Goal: Information Seeking & Learning: Learn about a topic

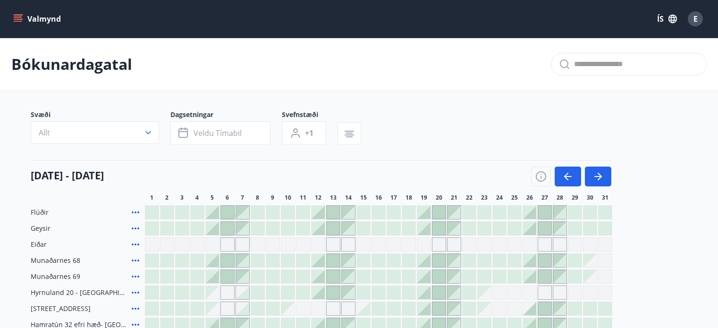
scroll to position [101, 0]
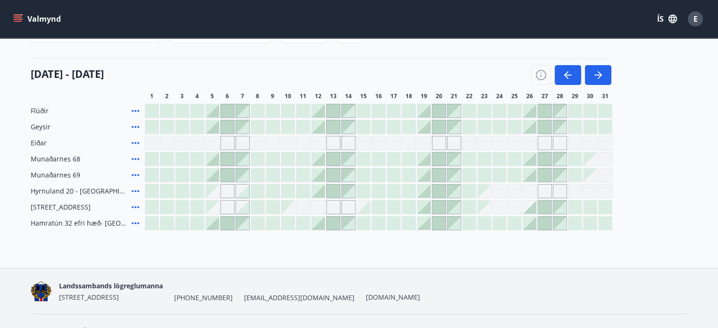
click at [17, 18] on icon "menu" at bounding box center [17, 18] width 9 height 9
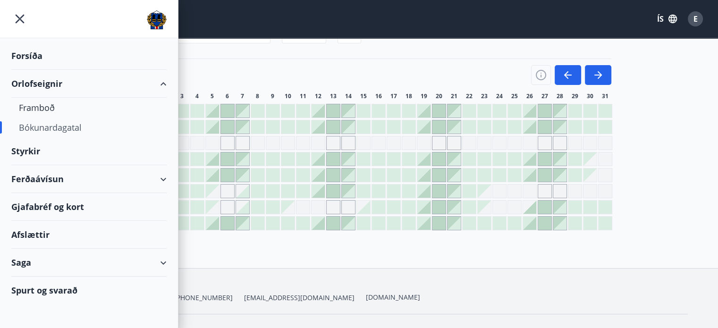
click at [67, 205] on div "Gjafabréf og kort" at bounding box center [88, 207] width 155 height 28
click at [153, 186] on div "Ferðaávísun" at bounding box center [88, 179] width 155 height 28
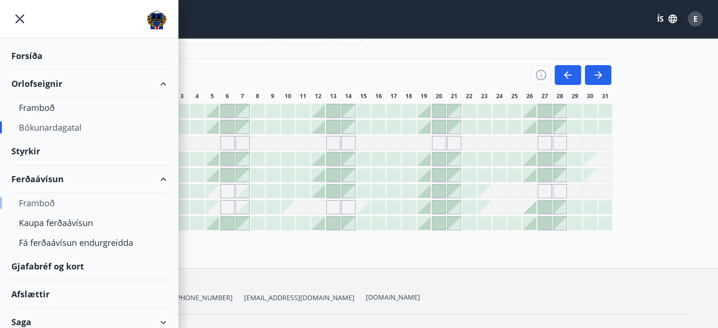
click at [38, 202] on div "Framboð" at bounding box center [89, 203] width 140 height 20
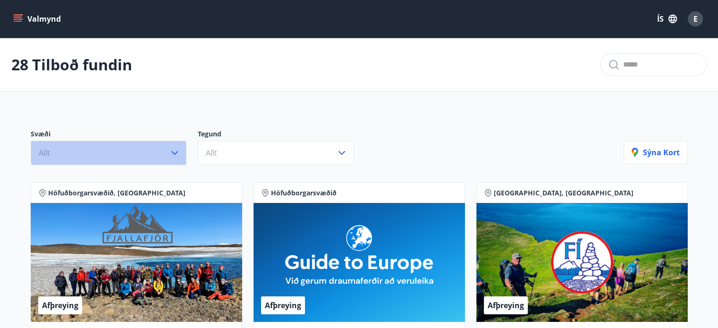
click at [134, 149] on button "Allt" at bounding box center [109, 153] width 156 height 25
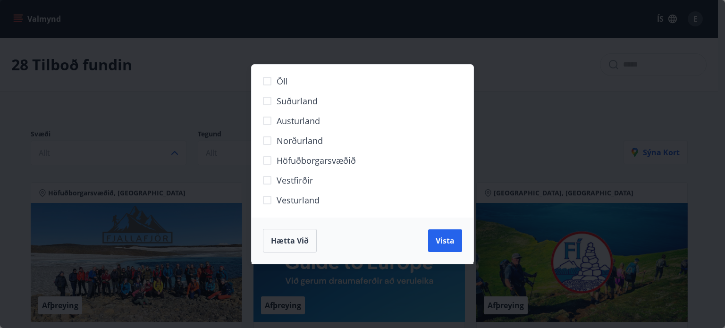
click at [287, 139] on span "Norðurland" at bounding box center [300, 140] width 46 height 12
click at [450, 243] on span "Vista" at bounding box center [445, 240] width 19 height 10
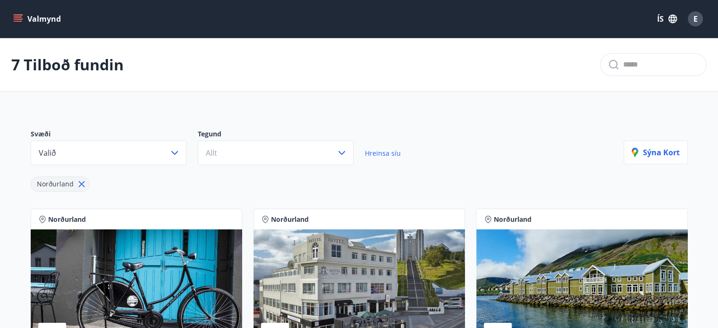
click at [465, 177] on div "Norðurland" at bounding box center [327, 178] width 593 height 26
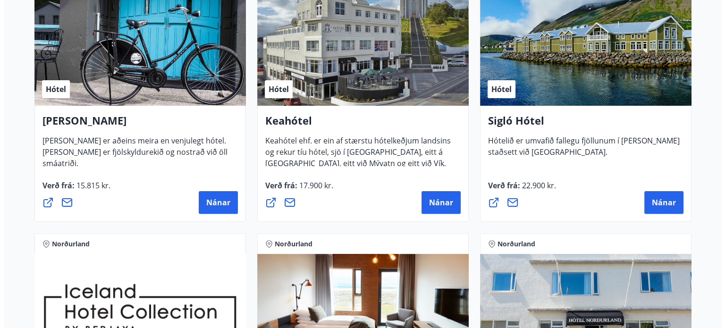
scroll to position [245, 0]
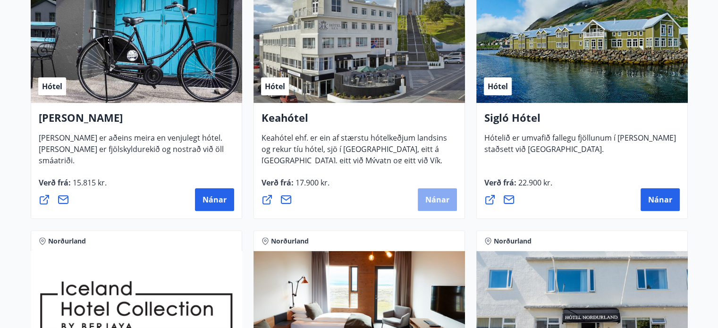
click at [439, 199] on span "Nánar" at bounding box center [437, 199] width 24 height 10
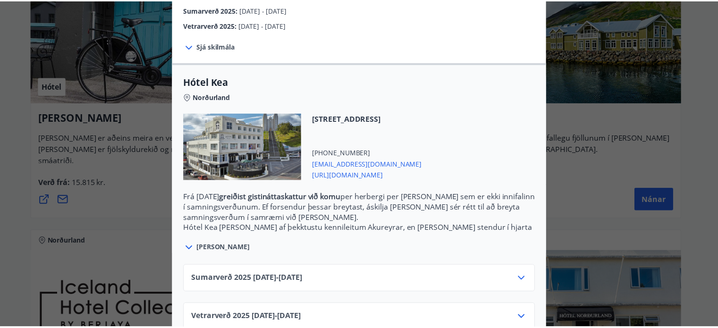
scroll to position [199, 0]
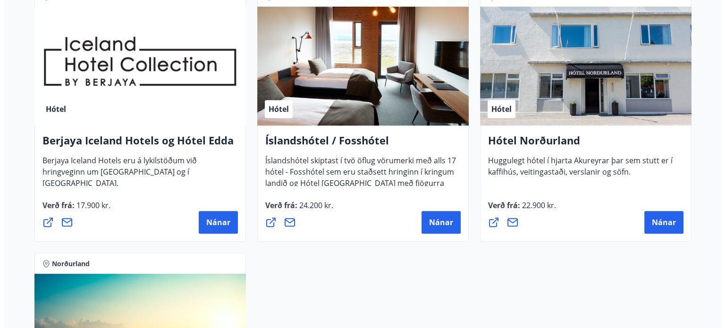
scroll to position [491, 0]
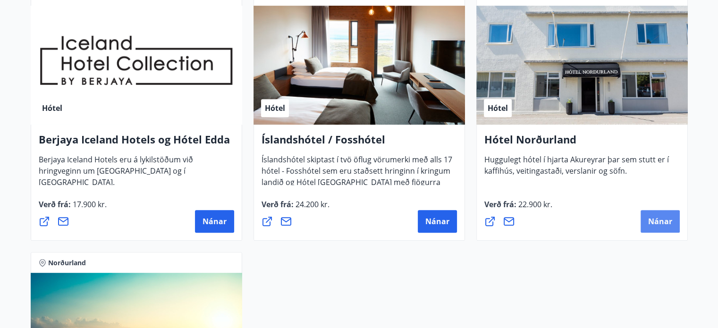
click at [654, 222] on span "Nánar" at bounding box center [660, 221] width 24 height 10
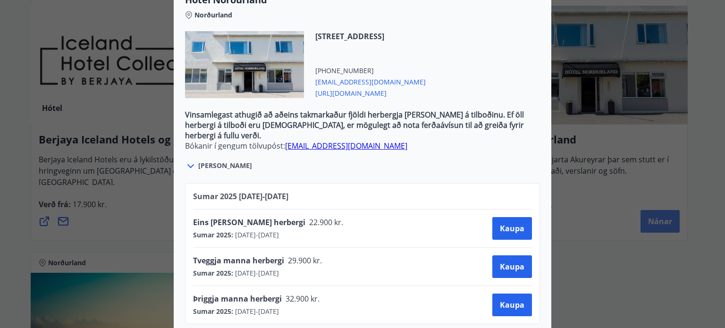
scroll to position [311, 0]
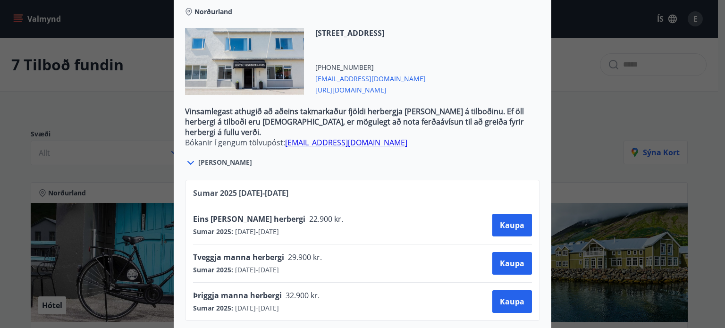
click at [45, 91] on div "Hótel Norðurland Bókanir í gengum tölvupóst: [EMAIL_ADDRESS][DOMAIN_NAME] Taka …" at bounding box center [362, 164] width 725 height 328
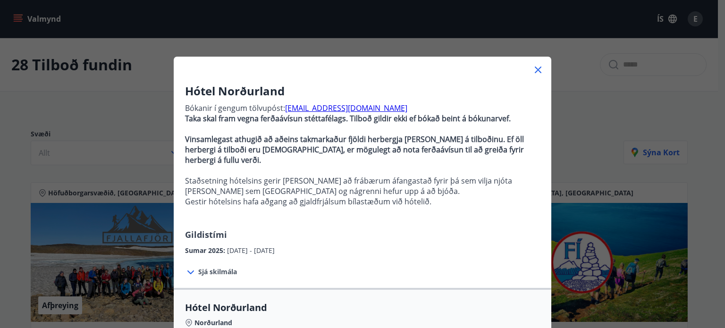
click at [536, 71] on icon at bounding box center [538, 70] width 7 height 7
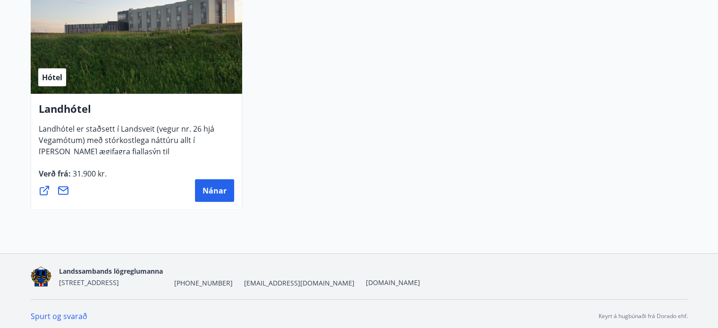
scroll to position [2636, 0]
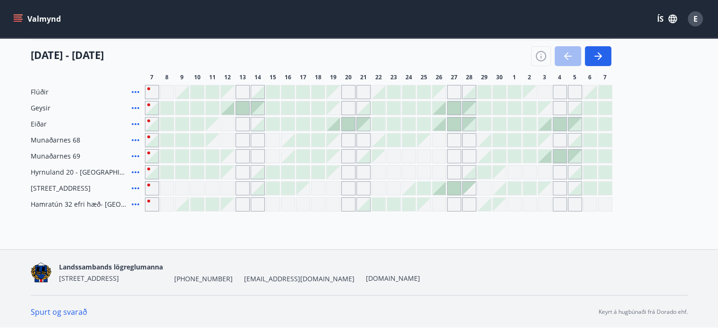
scroll to position [101, 0]
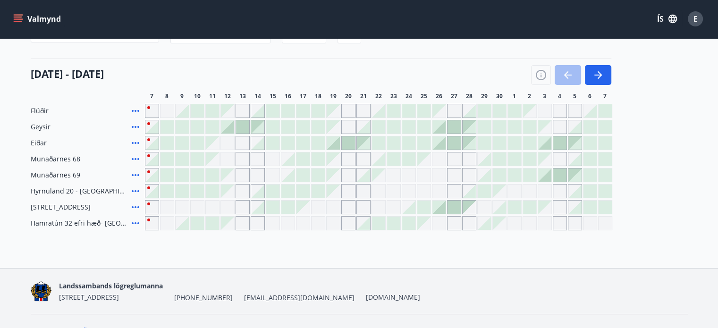
click at [19, 19] on icon "menu" at bounding box center [19, 18] width 10 height 1
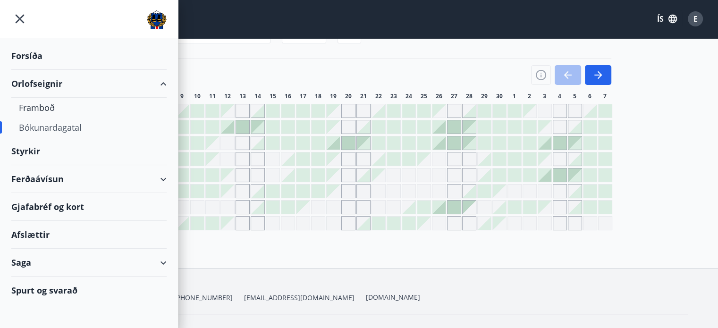
click at [44, 228] on div "Afslættir" at bounding box center [88, 235] width 155 height 28
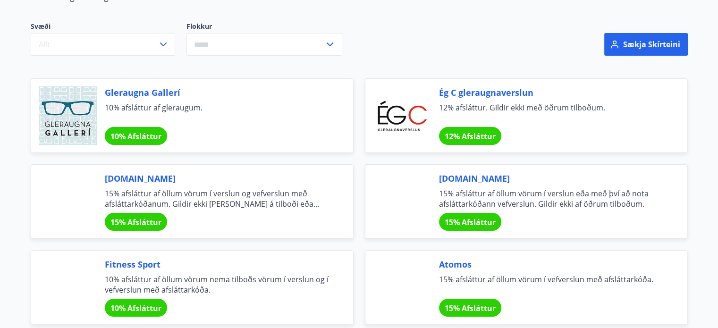
scroll to position [132, 0]
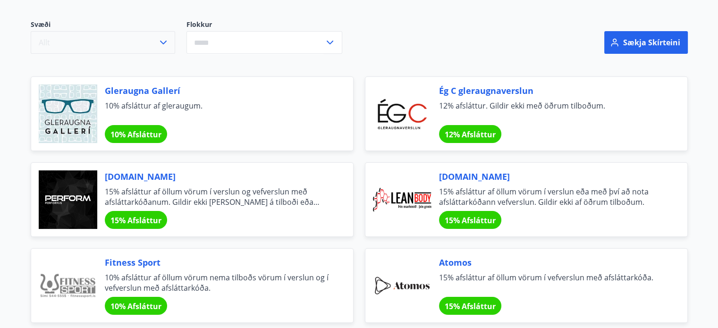
click at [138, 43] on button "Allt" at bounding box center [103, 42] width 144 height 23
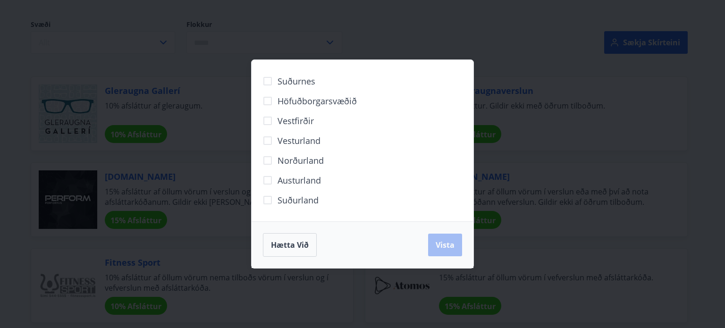
click at [289, 162] on span "Norðurland" at bounding box center [300, 160] width 46 height 12
click at [441, 242] on span "Vista" at bounding box center [445, 245] width 19 height 10
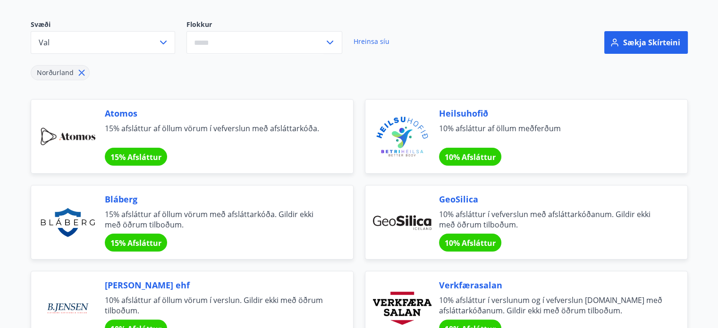
click at [478, 35] on div "Sækja skírteini" at bounding box center [581, 37] width 211 height 34
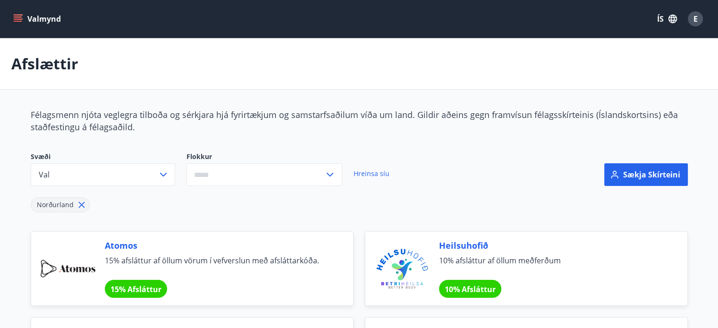
click at [80, 204] on icon at bounding box center [81, 205] width 6 height 6
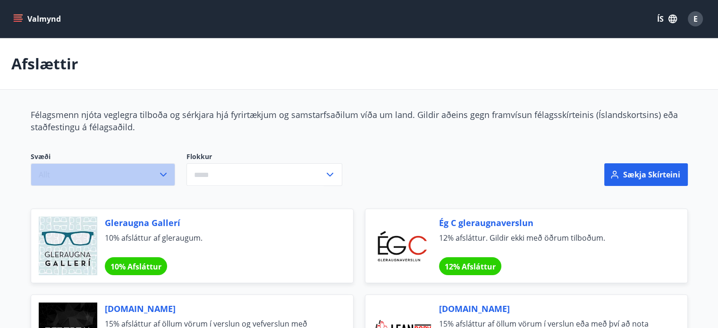
click at [145, 179] on button "Allt" at bounding box center [103, 174] width 144 height 23
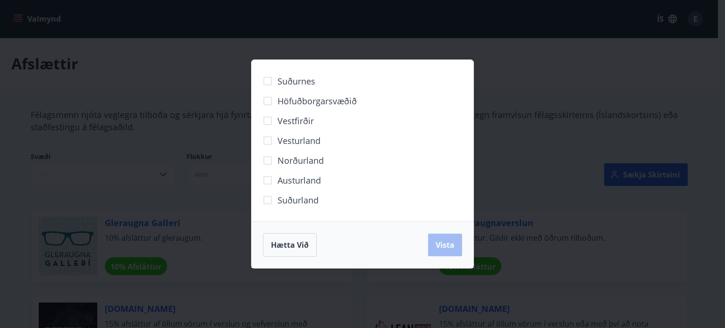
click at [279, 179] on span "Austurland" at bounding box center [298, 180] width 43 height 12
click at [448, 241] on span "Vista" at bounding box center [445, 245] width 19 height 10
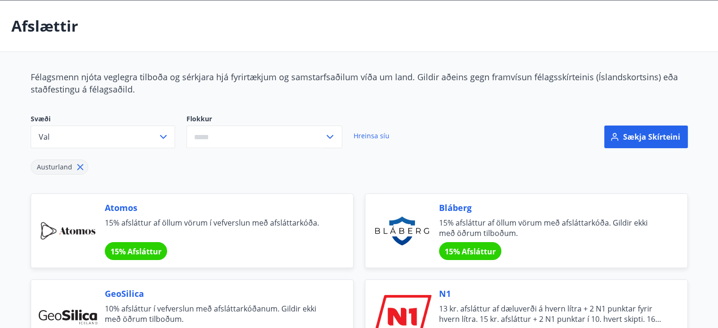
scroll to position [30, 0]
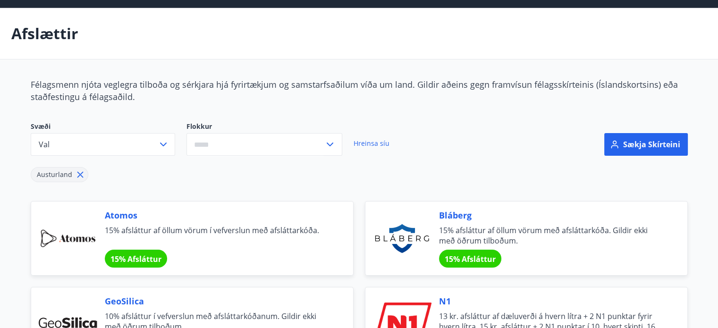
click at [80, 173] on icon at bounding box center [80, 175] width 6 height 6
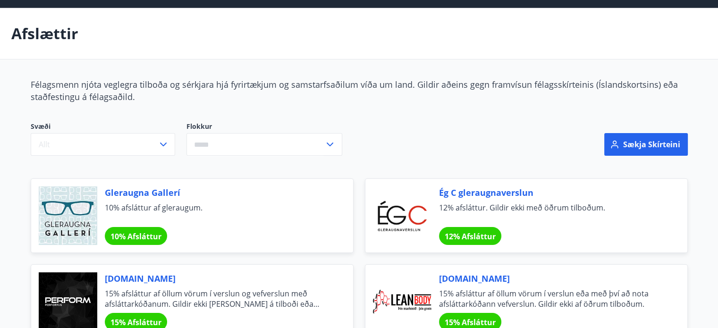
click at [166, 191] on span "Gleraugna Gallerí" at bounding box center [218, 192] width 226 height 12
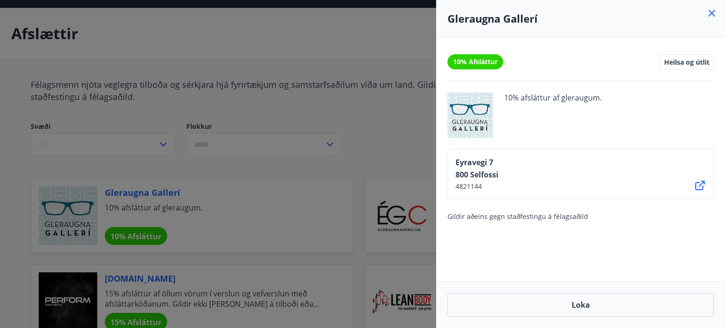
click at [313, 183] on div at bounding box center [362, 164] width 725 height 328
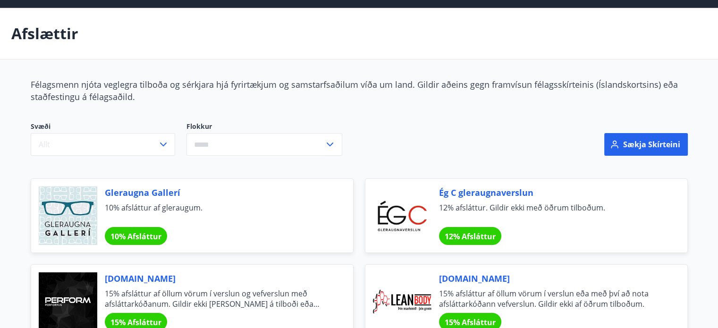
click at [487, 198] on span "Ég C gleraugnaverslun" at bounding box center [552, 192] width 226 height 12
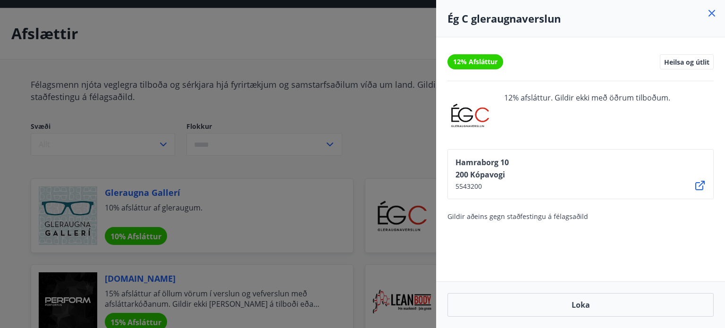
click at [712, 11] on icon at bounding box center [711, 13] width 11 height 11
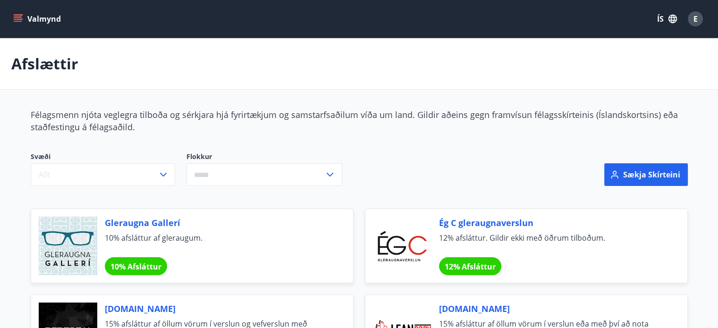
click at [303, 175] on input "text" at bounding box center [255, 174] width 138 height 23
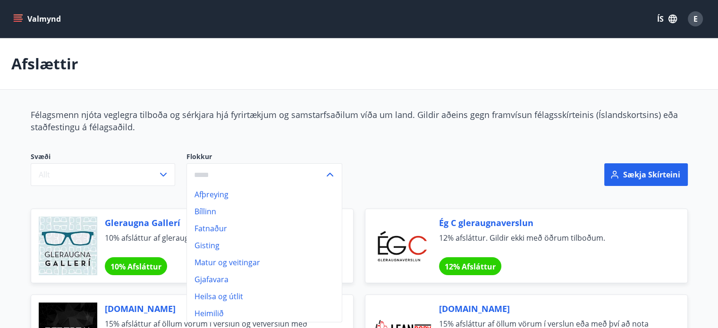
click at [217, 298] on li "Heilsa og útlit" at bounding box center [264, 296] width 155 height 17
type input "**********"
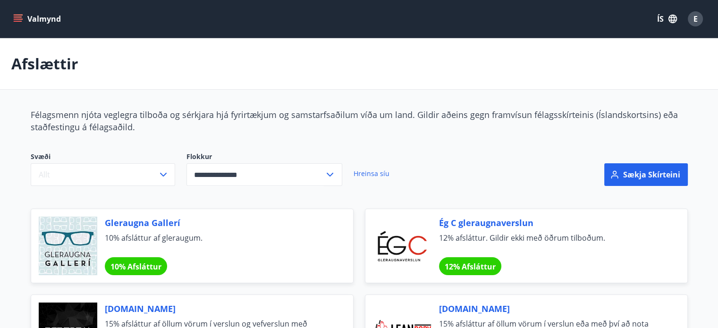
click at [451, 155] on div "**********" at bounding box center [248, 169] width 434 height 34
